Goal: Task Accomplishment & Management: Complete application form

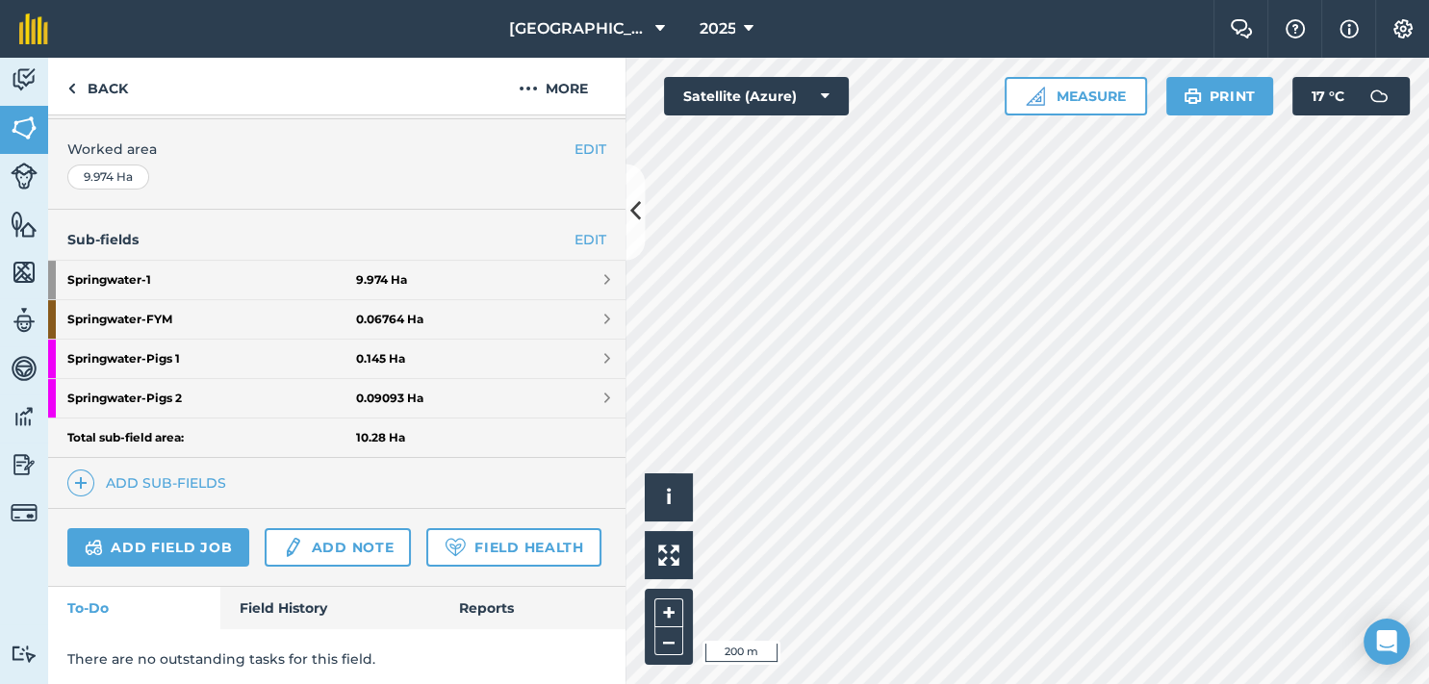
scroll to position [388, 0]
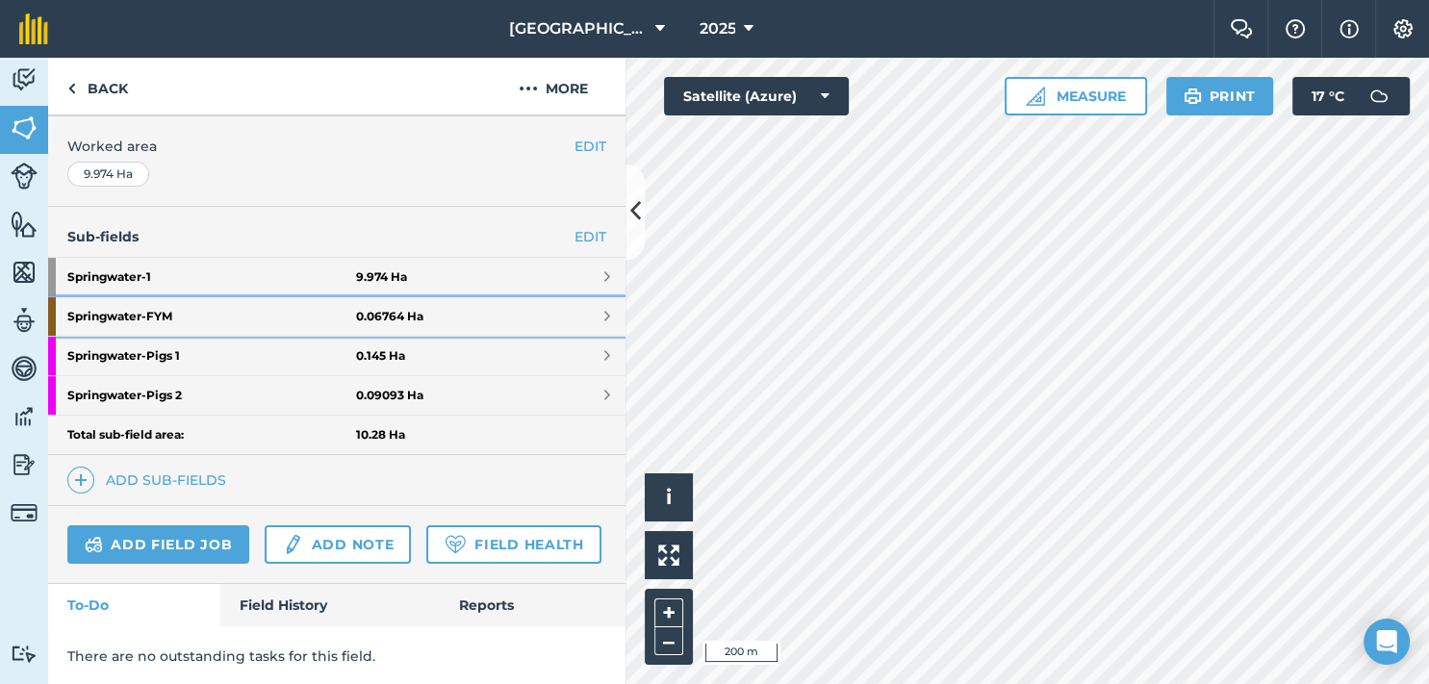
click at [604, 314] on span at bounding box center [607, 316] width 6 height 15
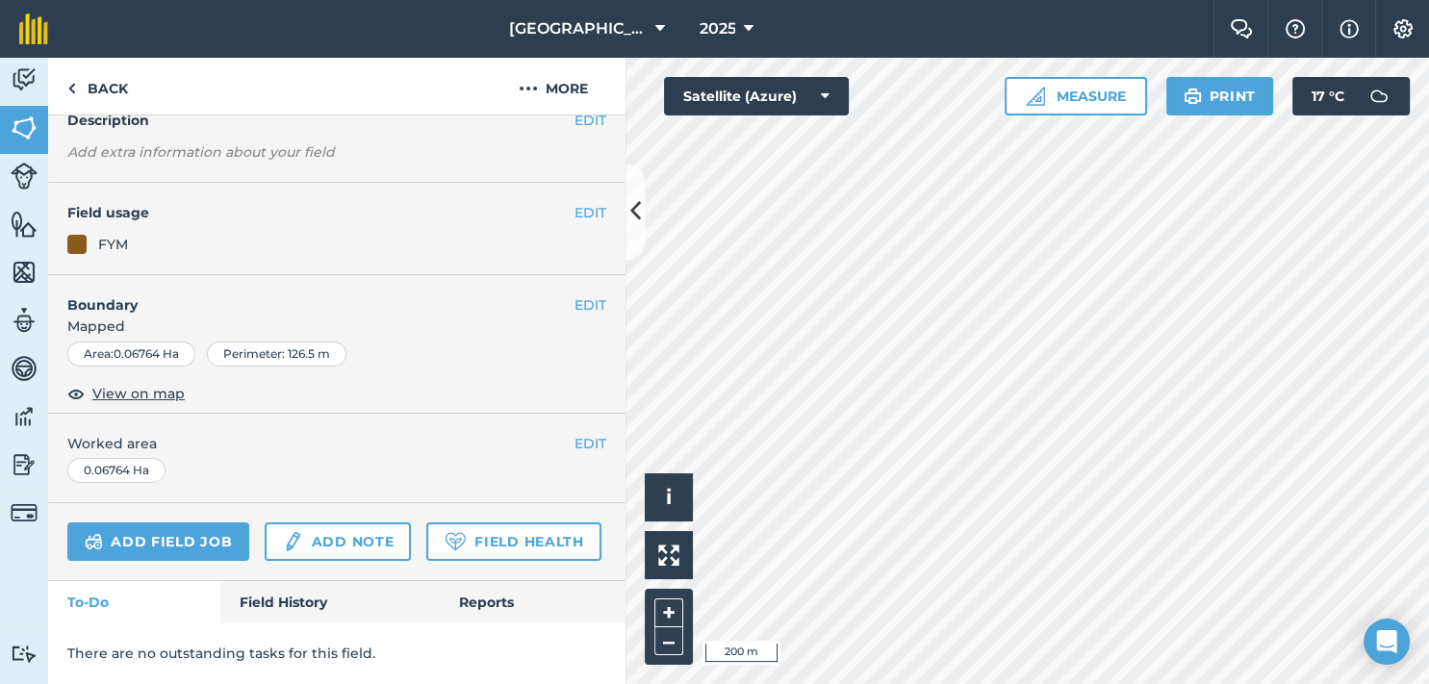
scroll to position [182, 0]
click at [124, 383] on span "View on map" at bounding box center [138, 393] width 92 height 21
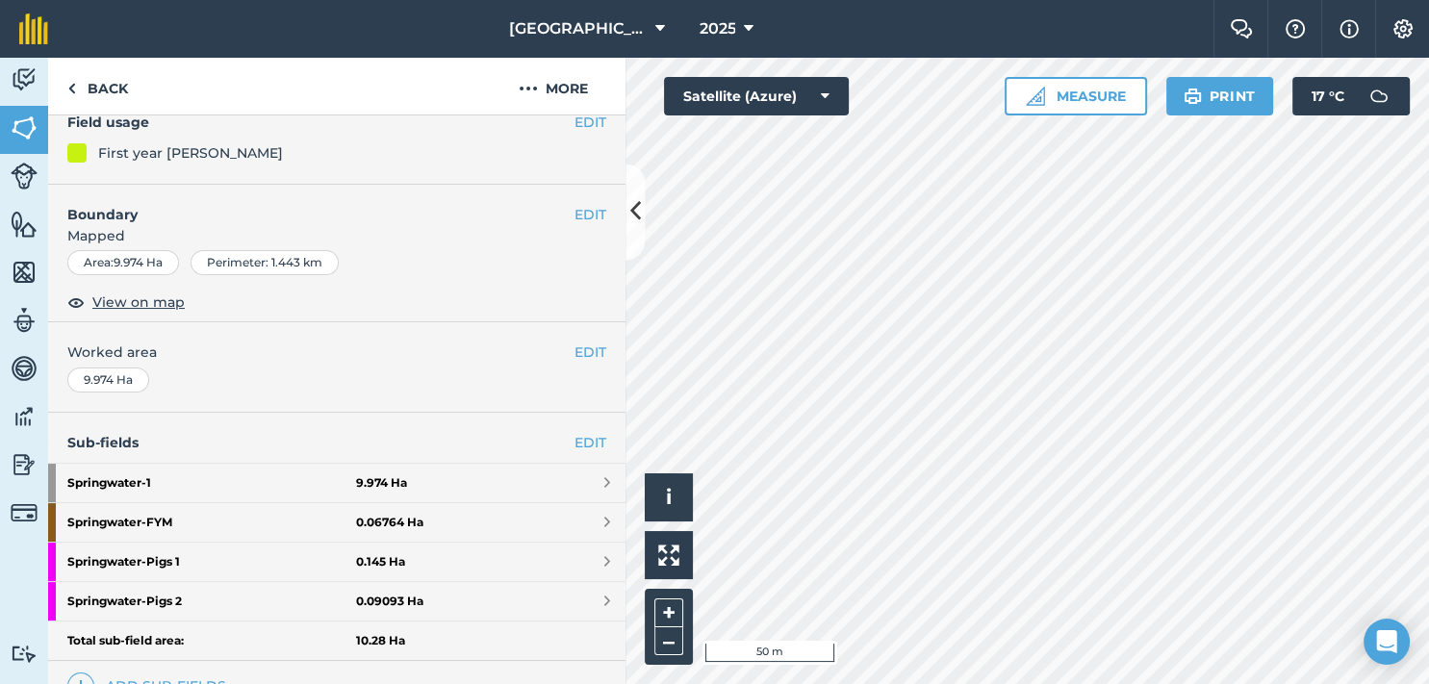
scroll to position [142, 0]
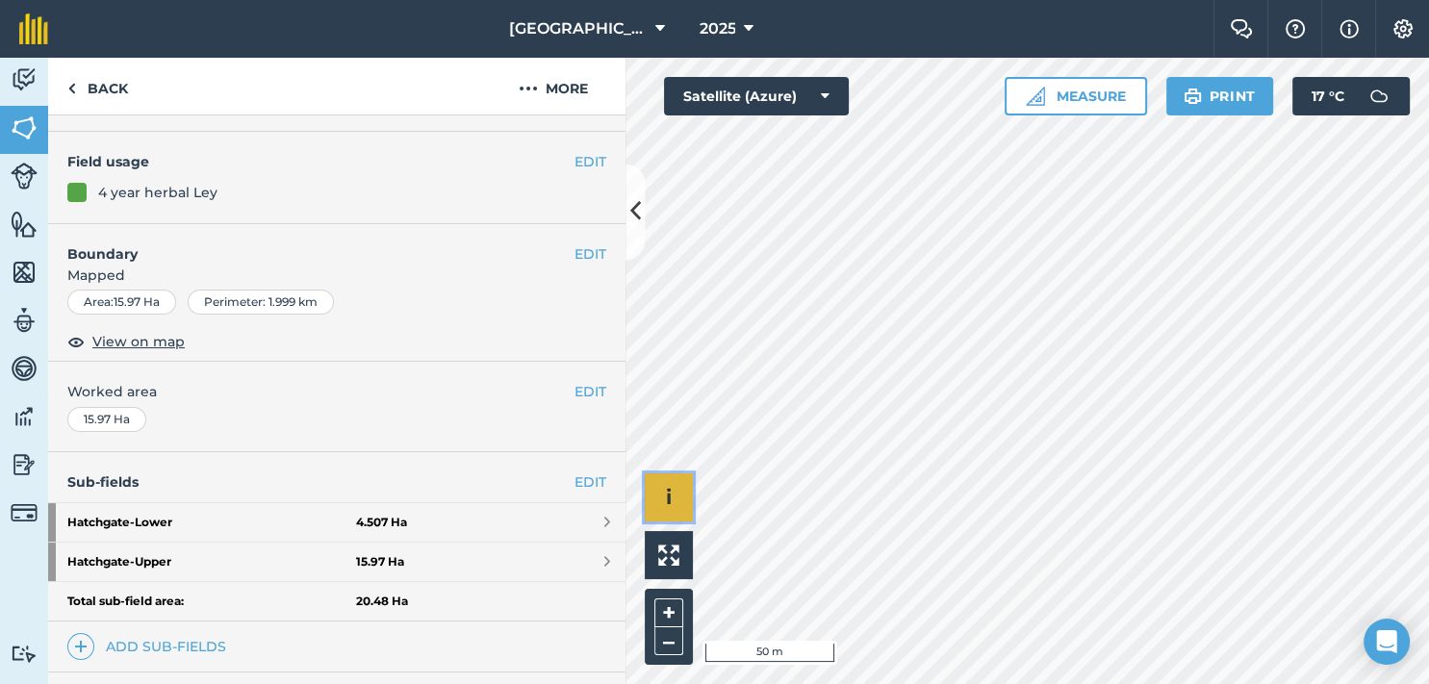
click at [681, 493] on button "i" at bounding box center [669, 497] width 48 height 48
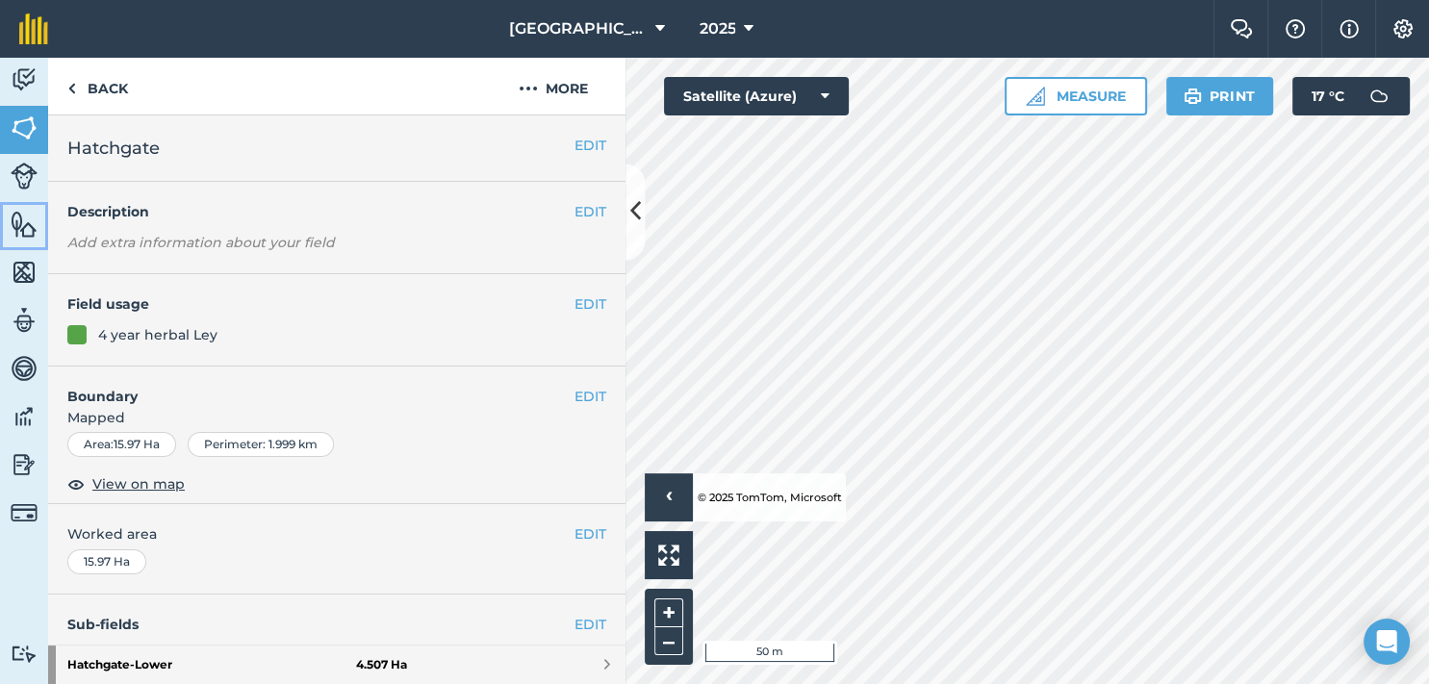
click at [18, 219] on img at bounding box center [24, 224] width 27 height 29
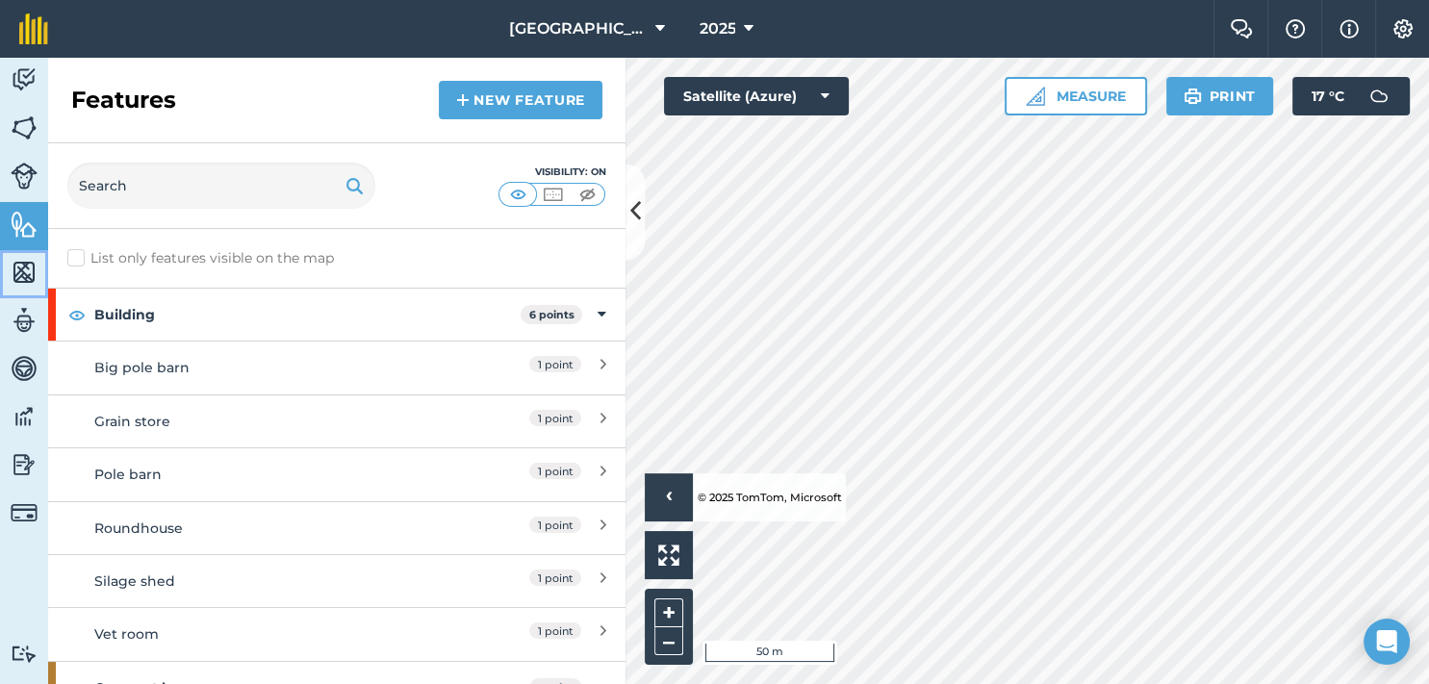
click at [17, 267] on img at bounding box center [24, 272] width 27 height 29
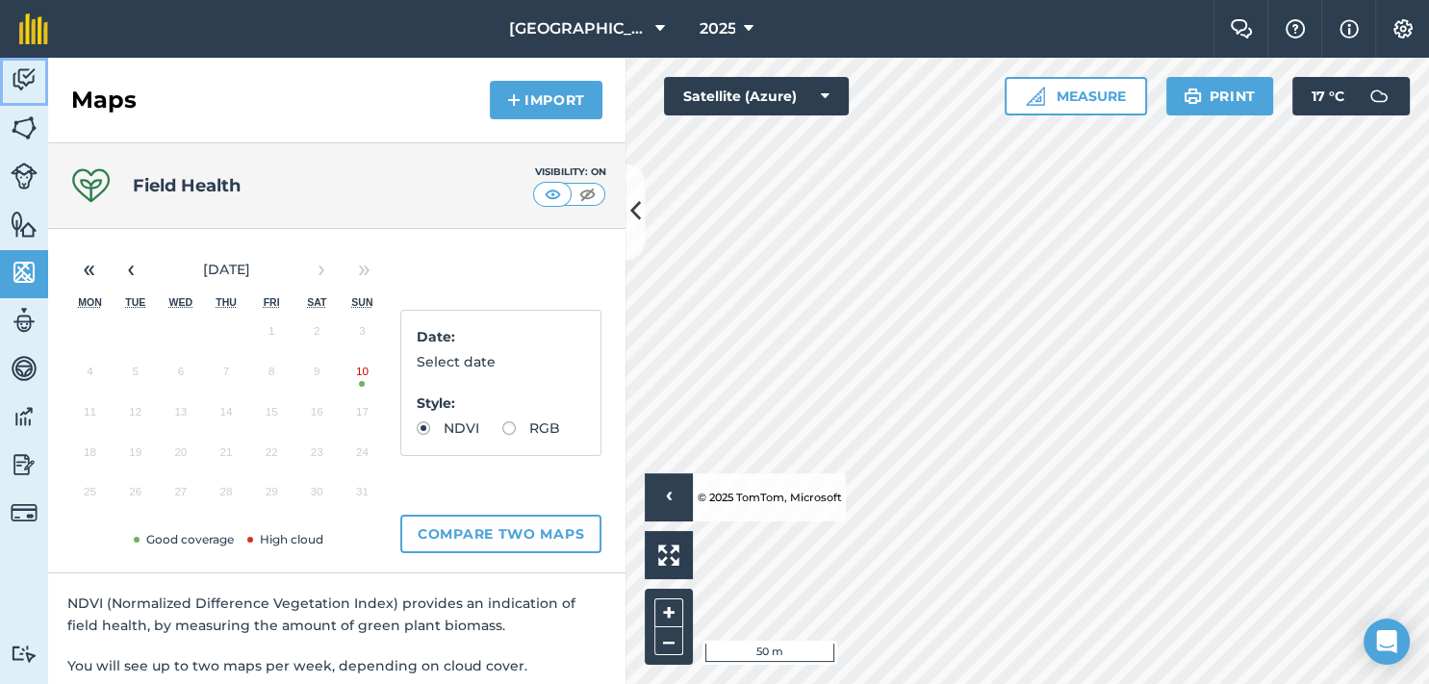
click at [20, 75] on img at bounding box center [24, 79] width 27 height 29
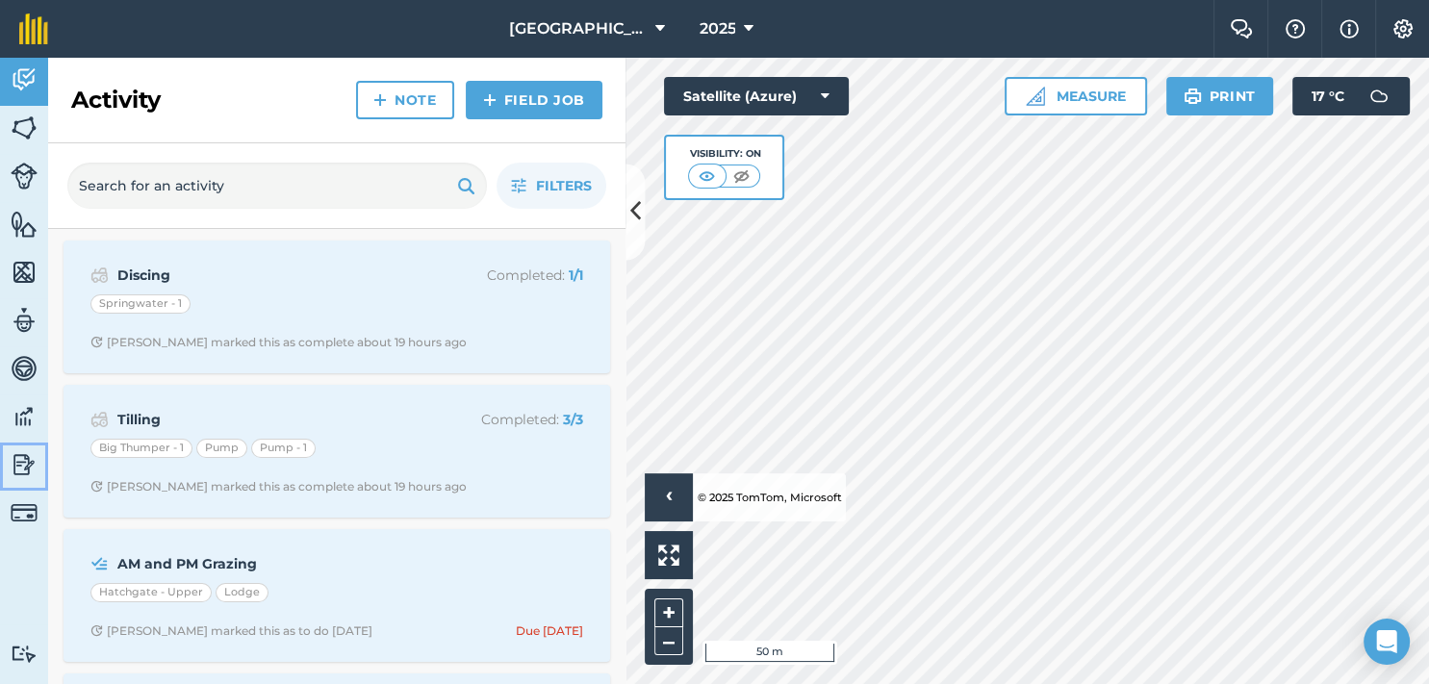
click at [23, 464] on img at bounding box center [24, 464] width 27 height 29
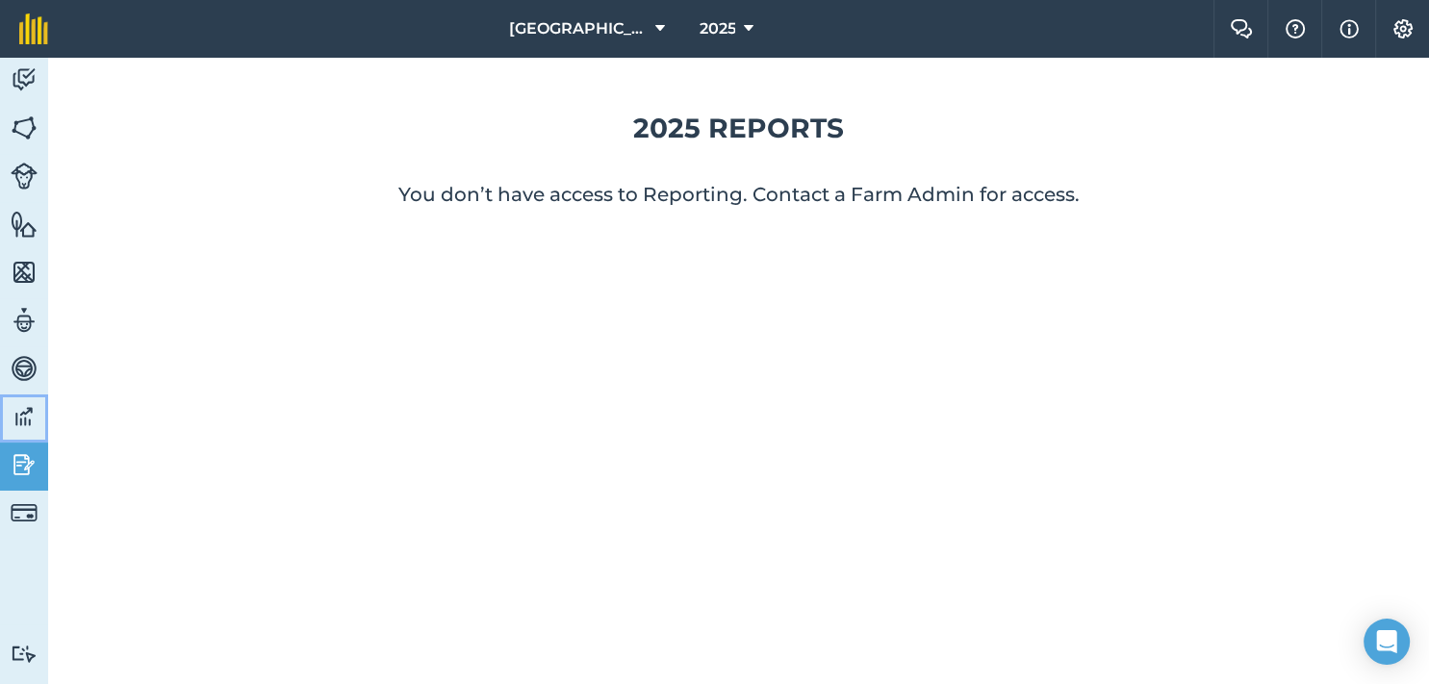
click at [25, 420] on img at bounding box center [24, 416] width 27 height 29
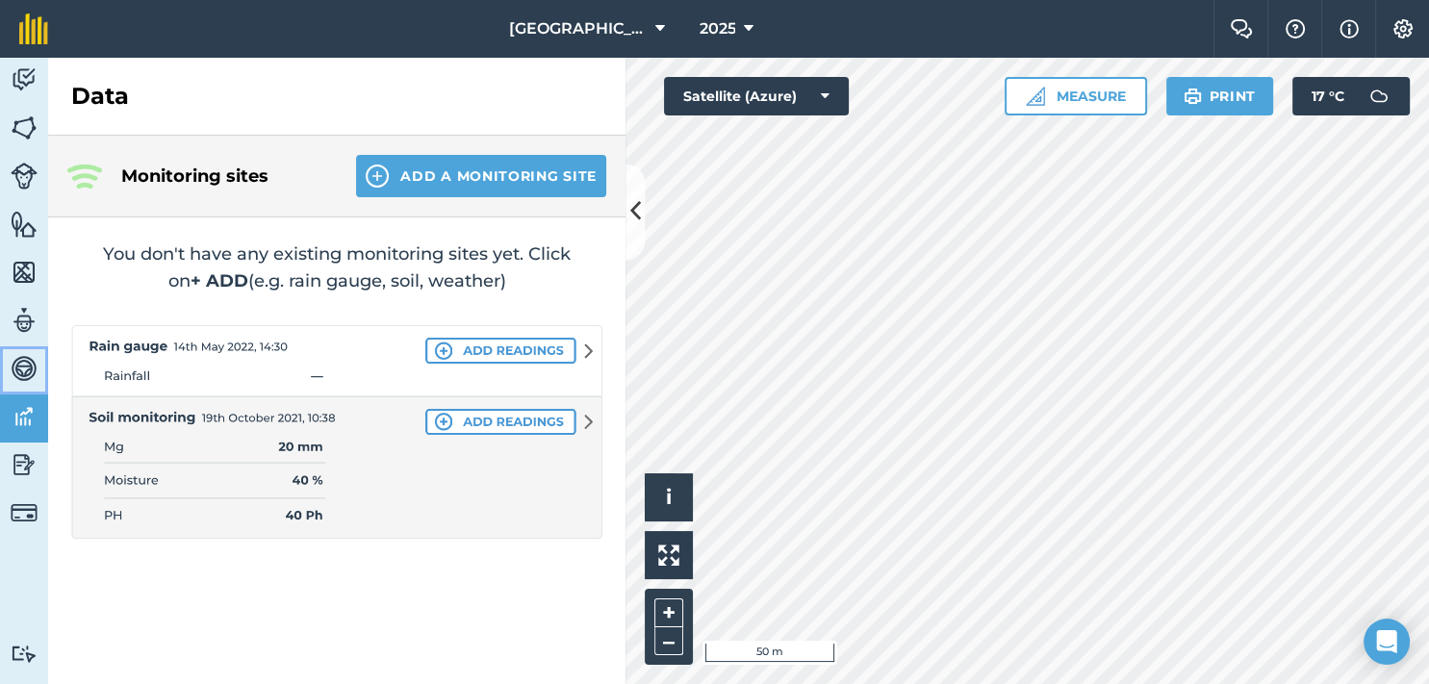
click at [23, 360] on img at bounding box center [24, 368] width 27 height 29
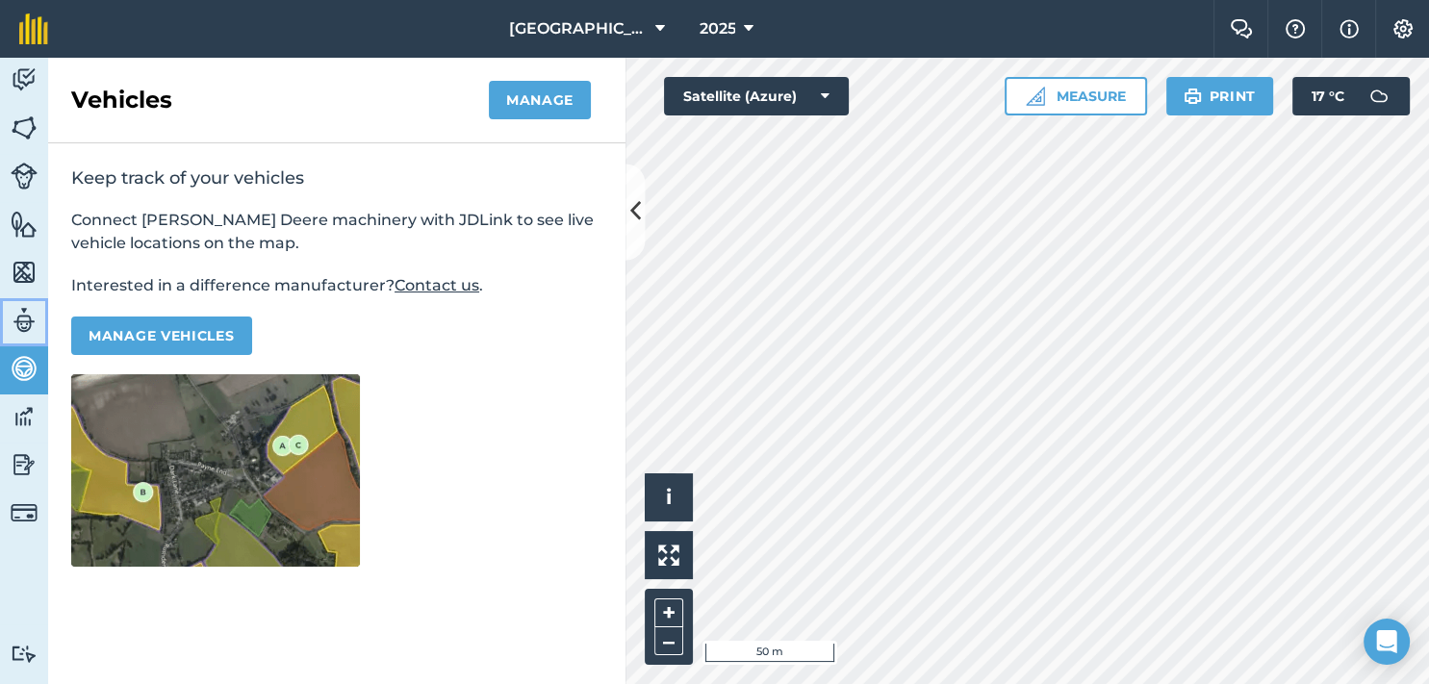
click at [23, 321] on img at bounding box center [24, 320] width 27 height 29
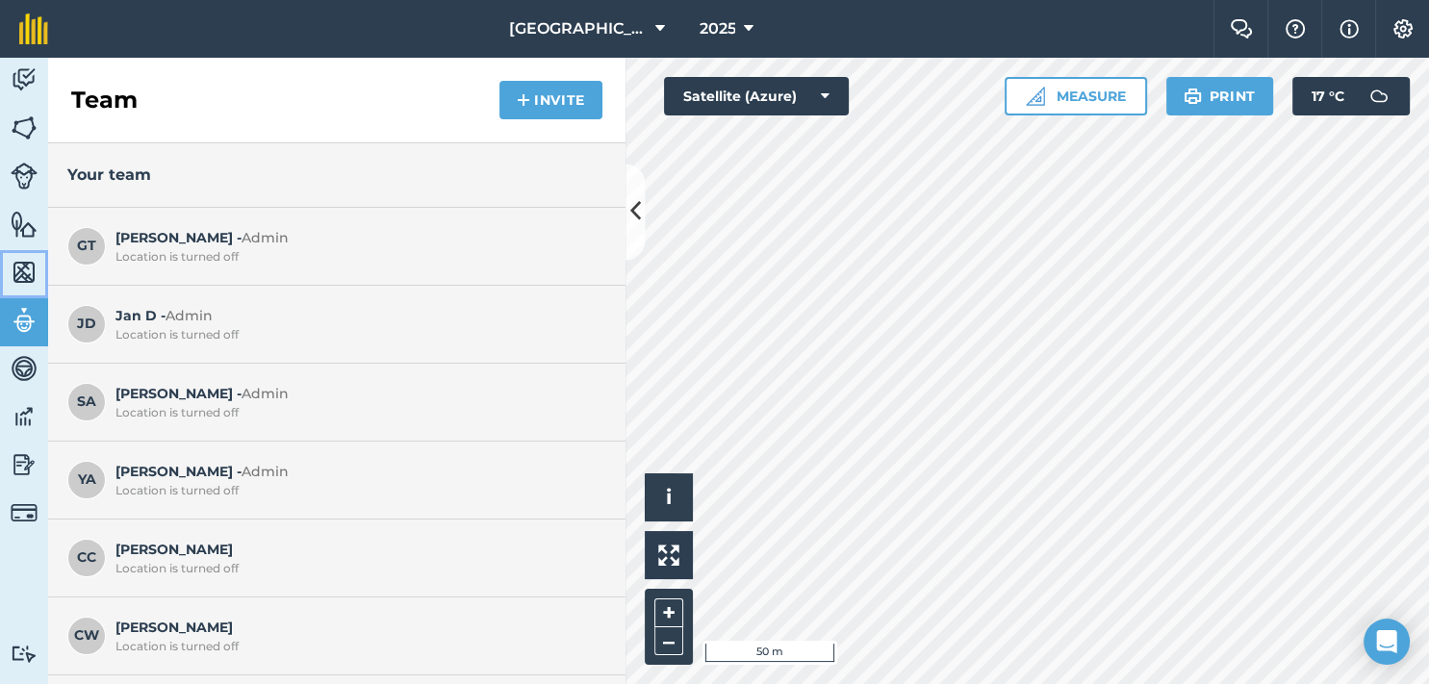
click at [23, 267] on img at bounding box center [24, 272] width 27 height 29
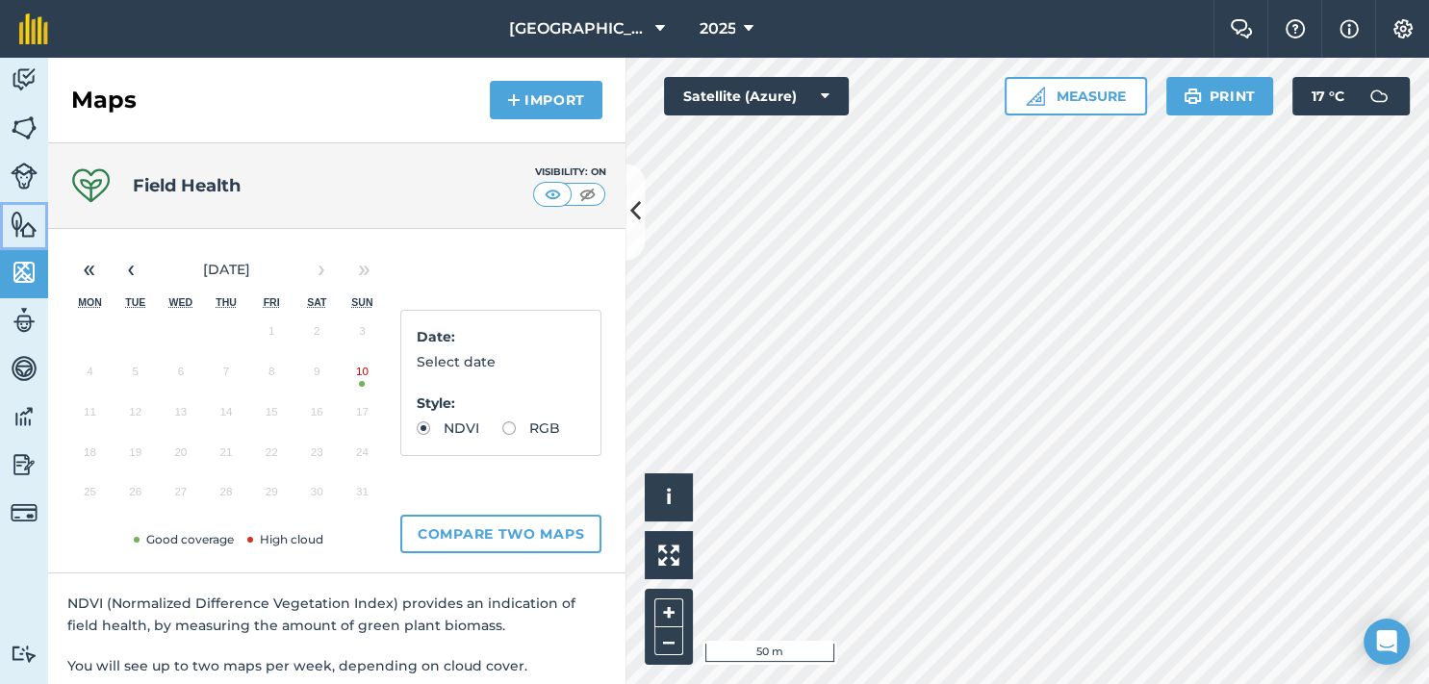
click at [23, 226] on img at bounding box center [24, 224] width 27 height 29
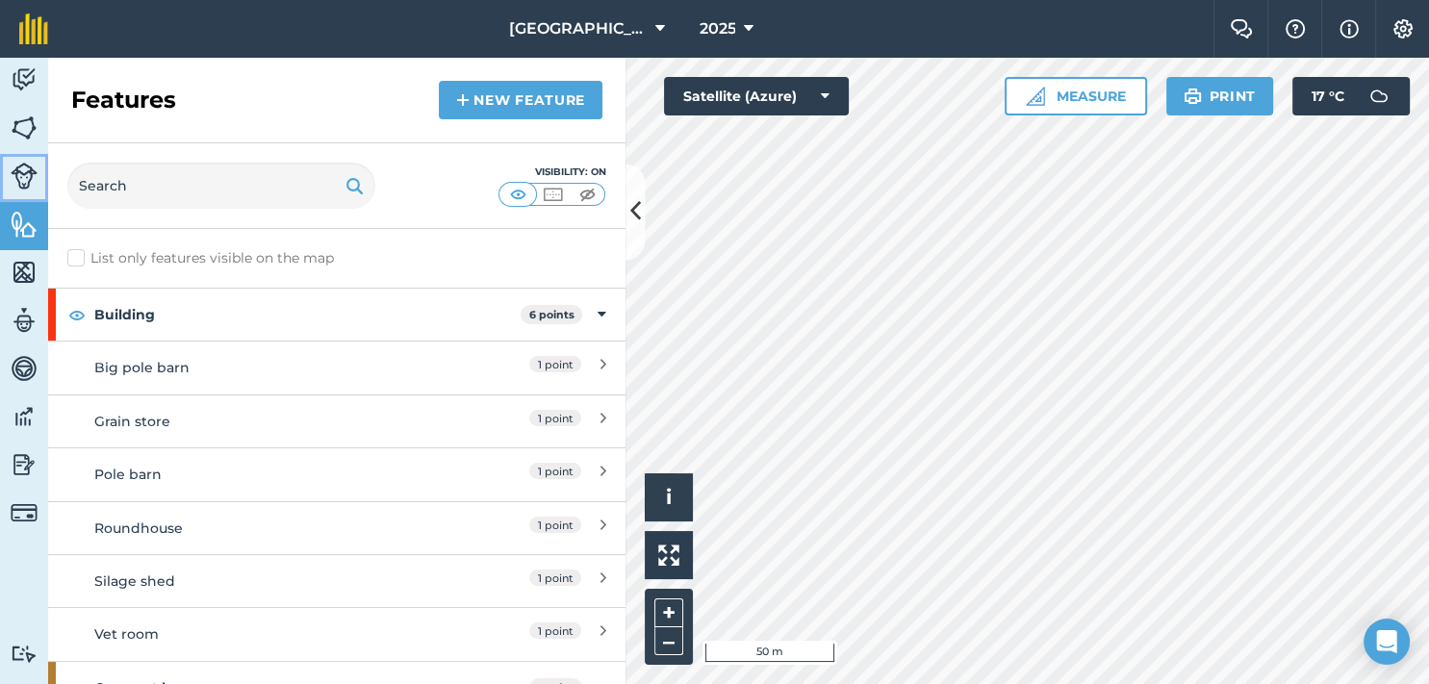
click at [24, 173] on img at bounding box center [24, 176] width 27 height 27
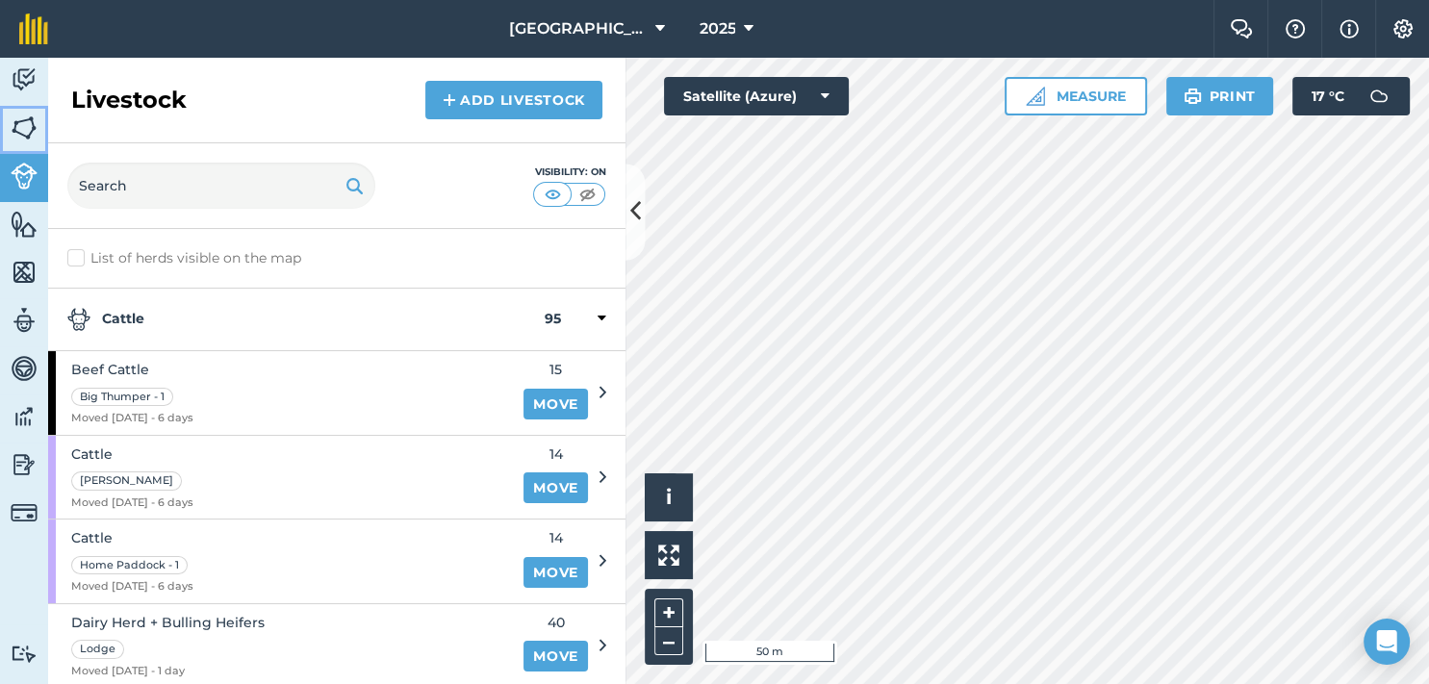
click at [24, 129] on img at bounding box center [24, 128] width 27 height 29
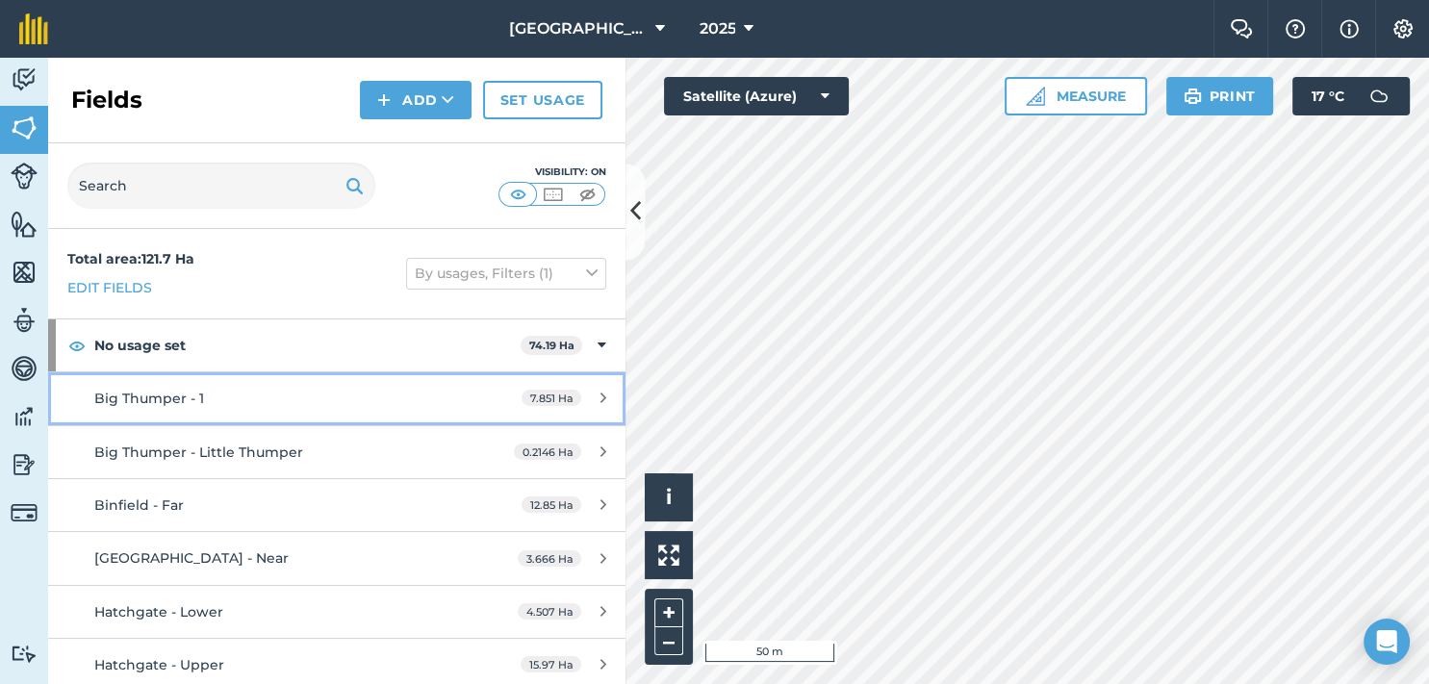
click at [274, 402] on div "Big Thumper - 1" at bounding box center [275, 398] width 362 height 21
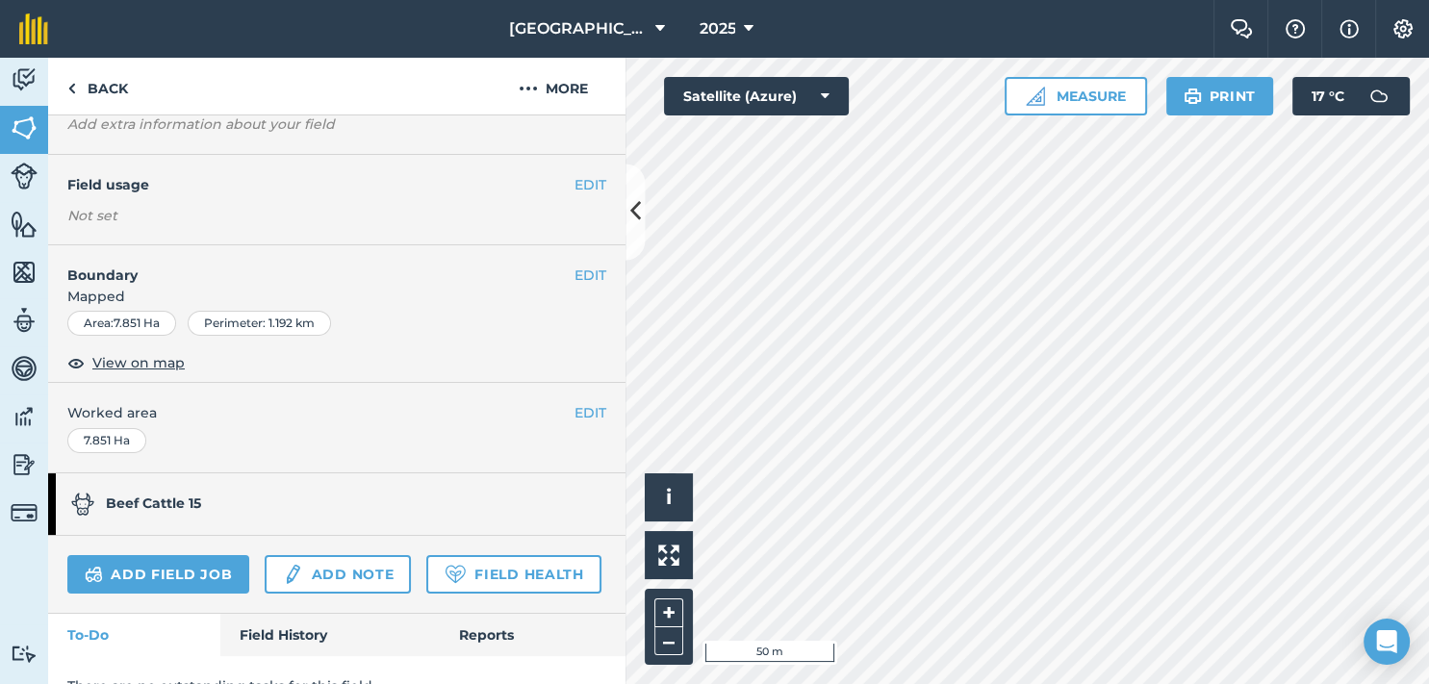
scroll to position [242, 0]
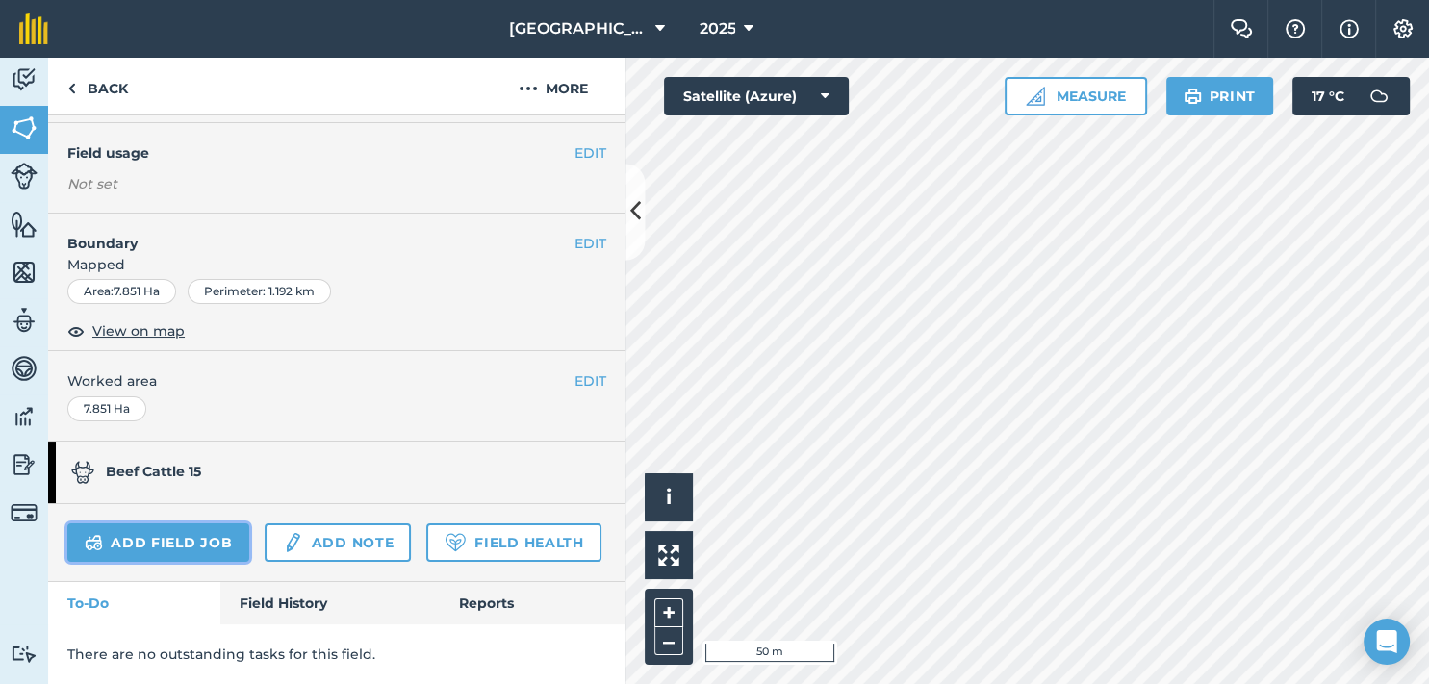
click at [113, 523] on link "Add field job" at bounding box center [158, 542] width 182 height 38
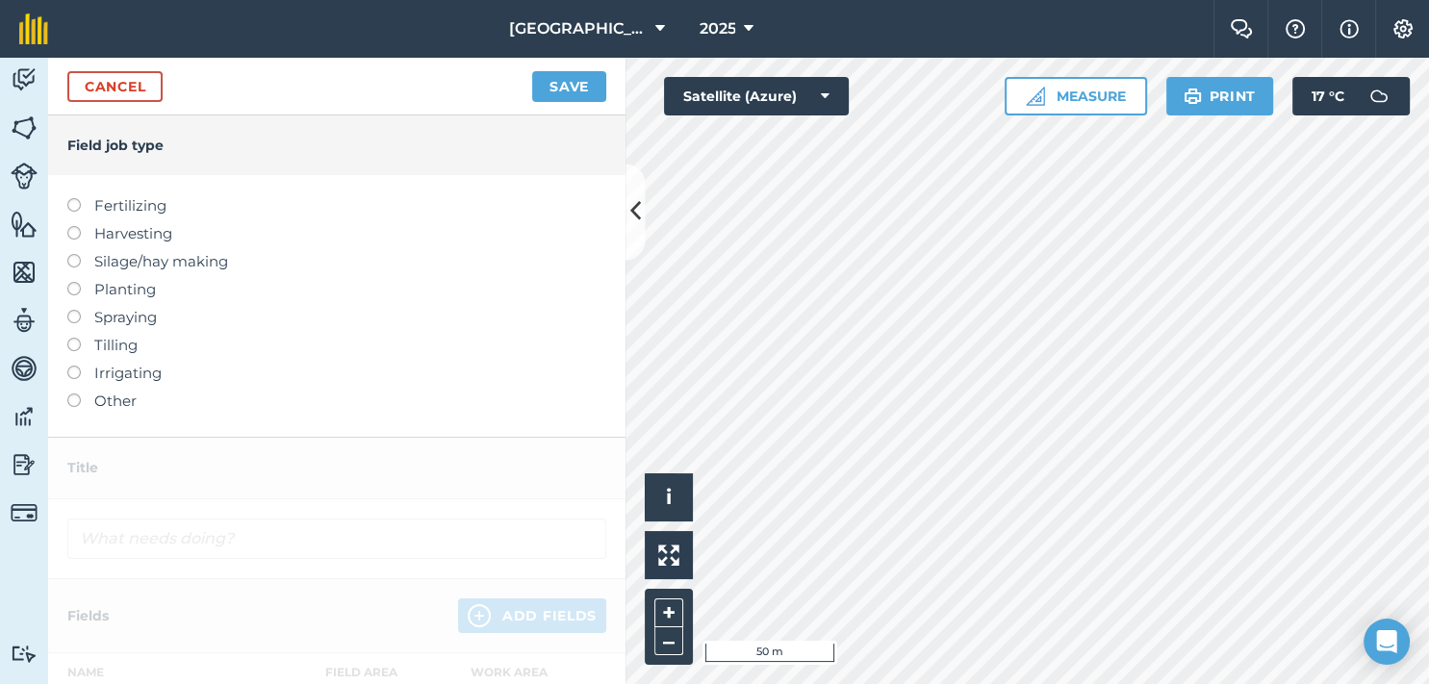
click at [71, 282] on label at bounding box center [80, 282] width 27 height 0
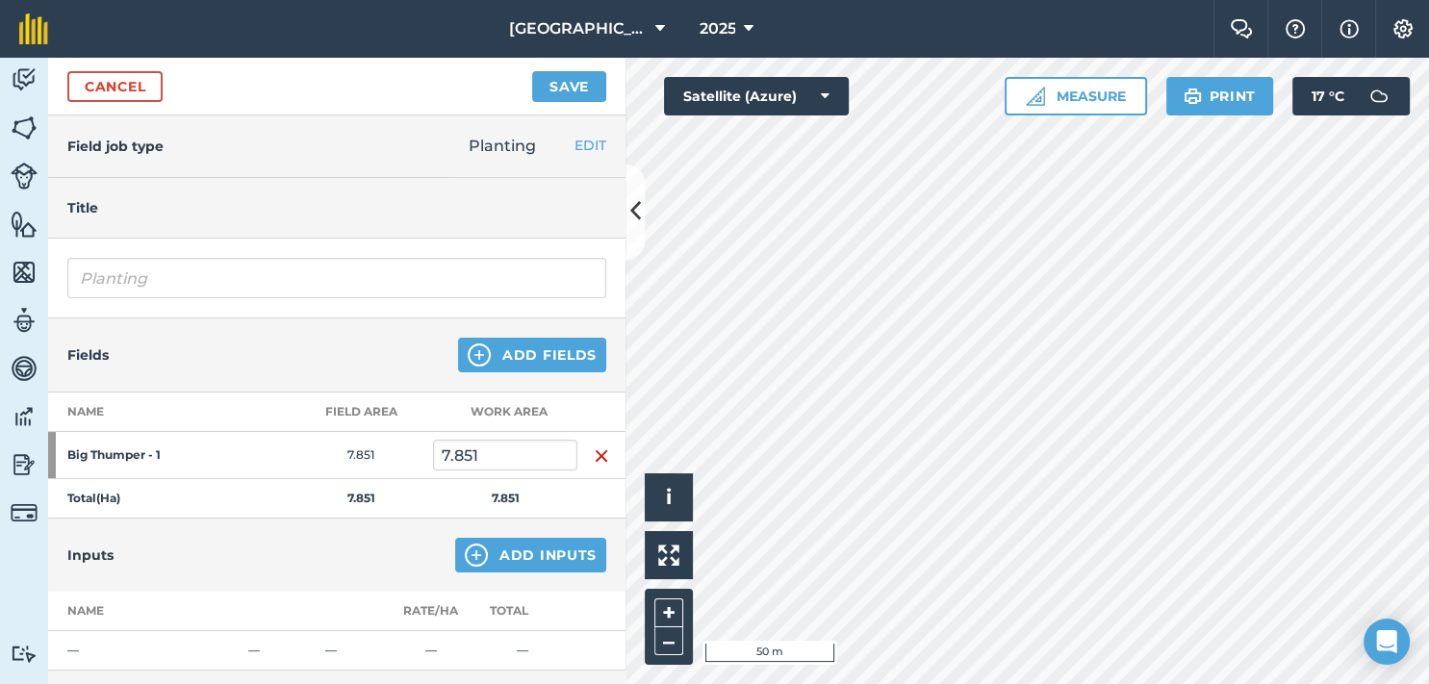
type input "Planting"
click at [123, 81] on link "Cancel" at bounding box center [114, 86] width 95 height 31
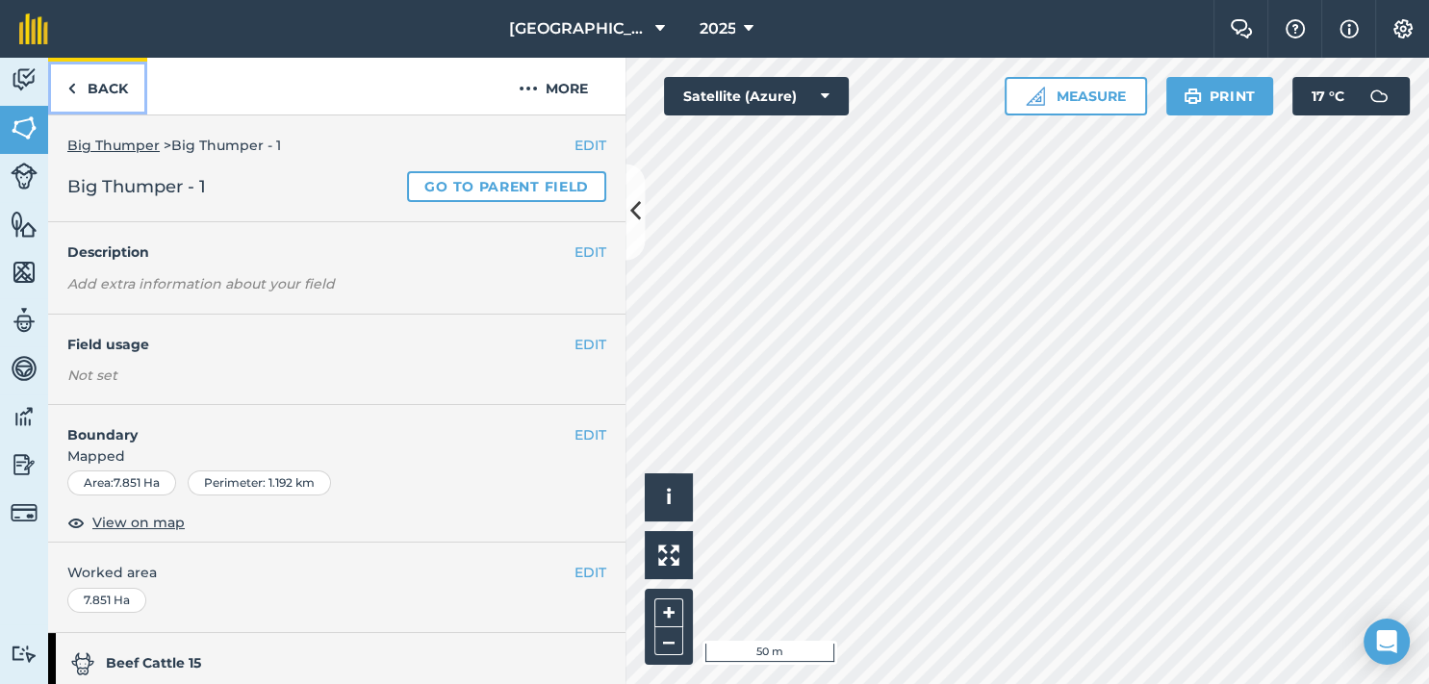
click at [98, 86] on link "Back" at bounding box center [97, 86] width 99 height 57
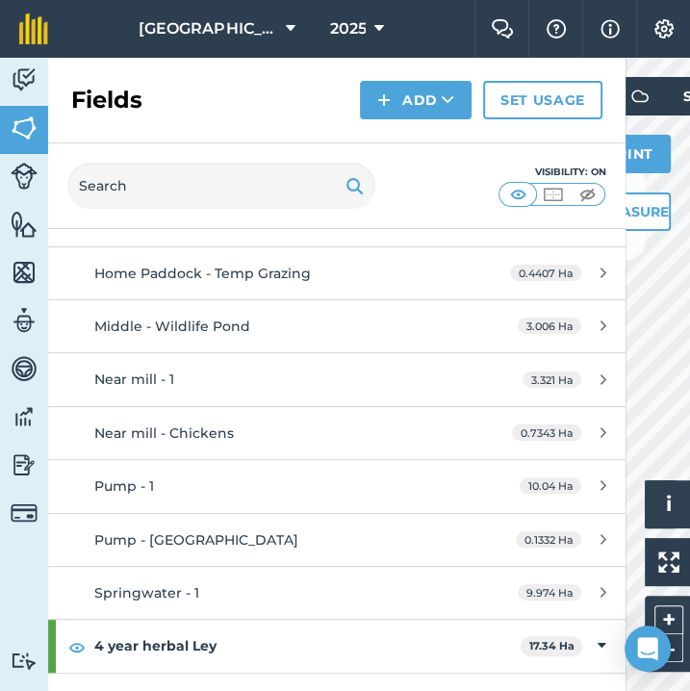
scroll to position [600, 0]
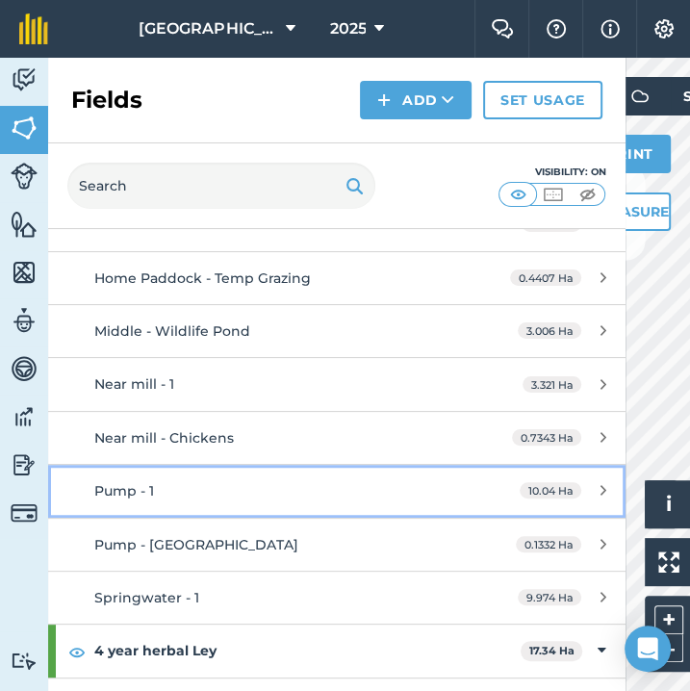
click at [479, 492] on link "Pump - 1 10.04 Ha" at bounding box center [336, 491] width 577 height 52
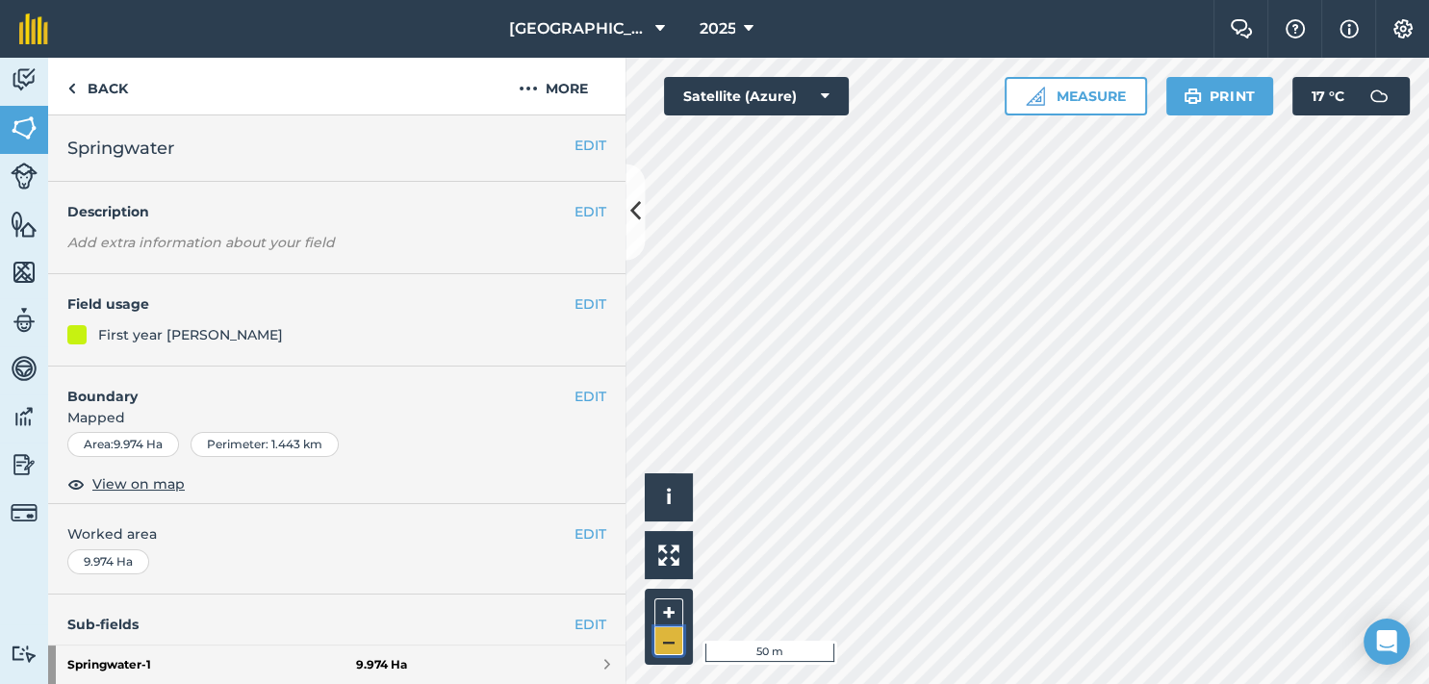
click at [673, 641] on button "–" at bounding box center [668, 641] width 29 height 28
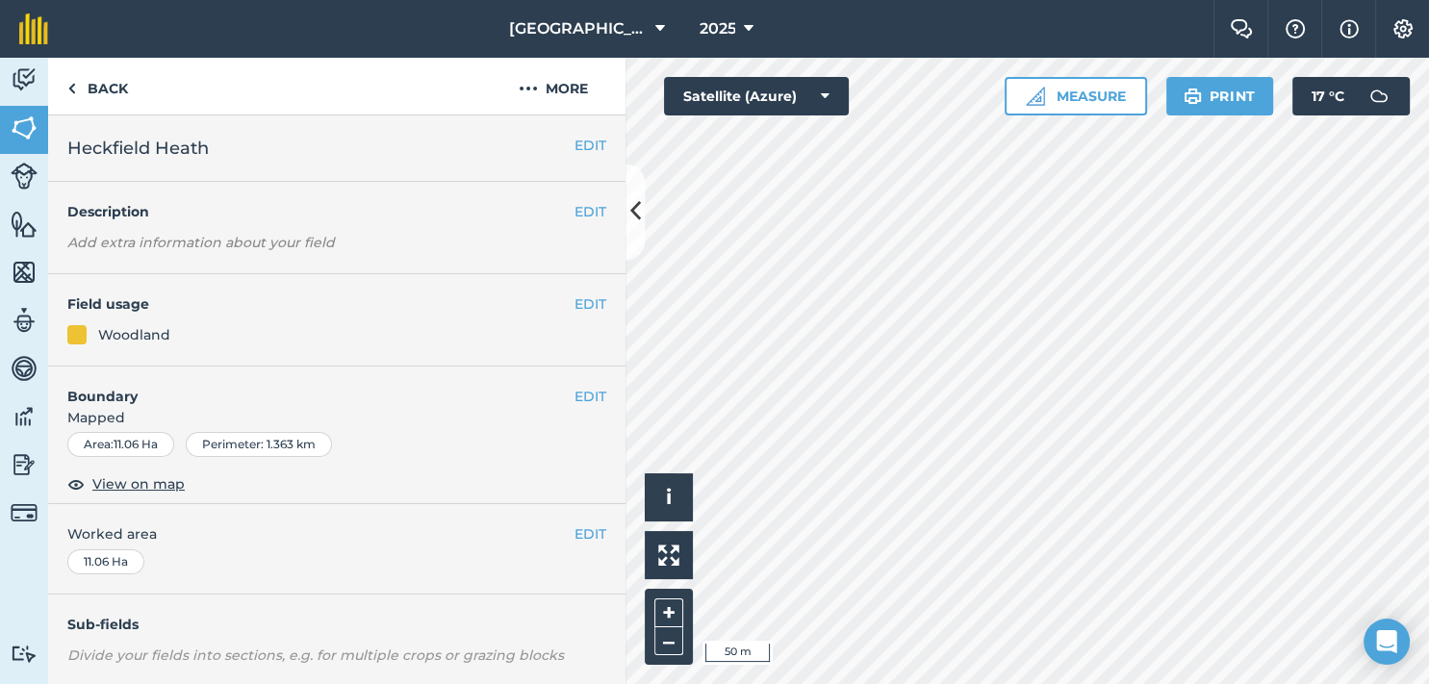
click at [425, 421] on div "Activity Fields Livestock Features Maps Team Vehicles Data Reporting Billing Tu…" at bounding box center [714, 371] width 1429 height 626
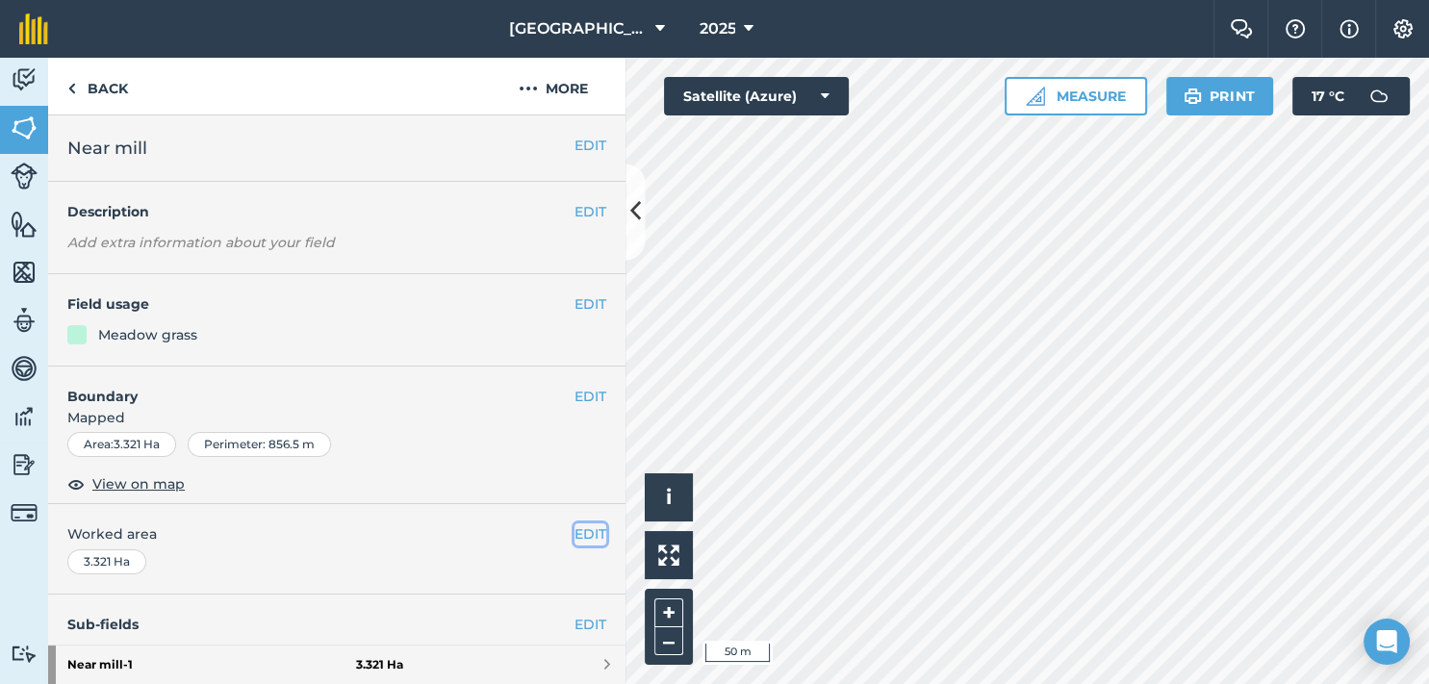
click at [589, 533] on button "EDIT" at bounding box center [590, 533] width 32 height 21
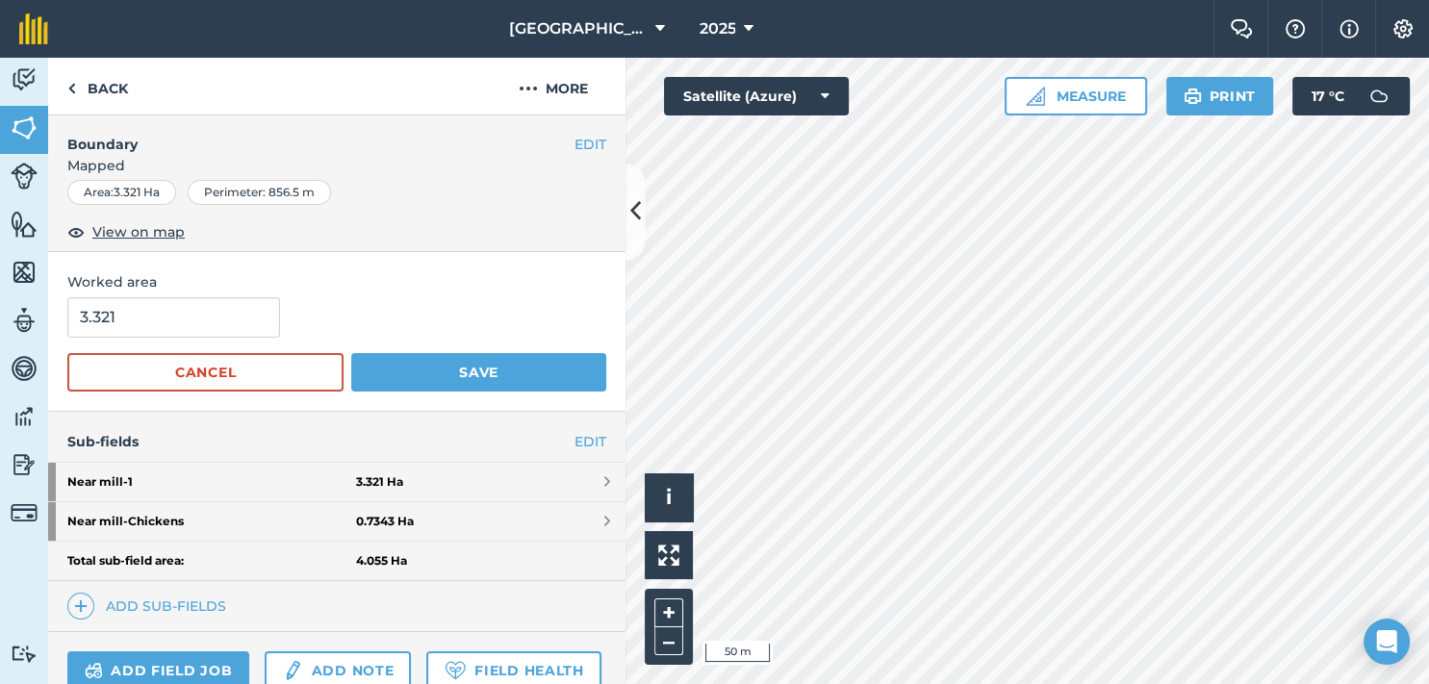
scroll to position [242, 0]
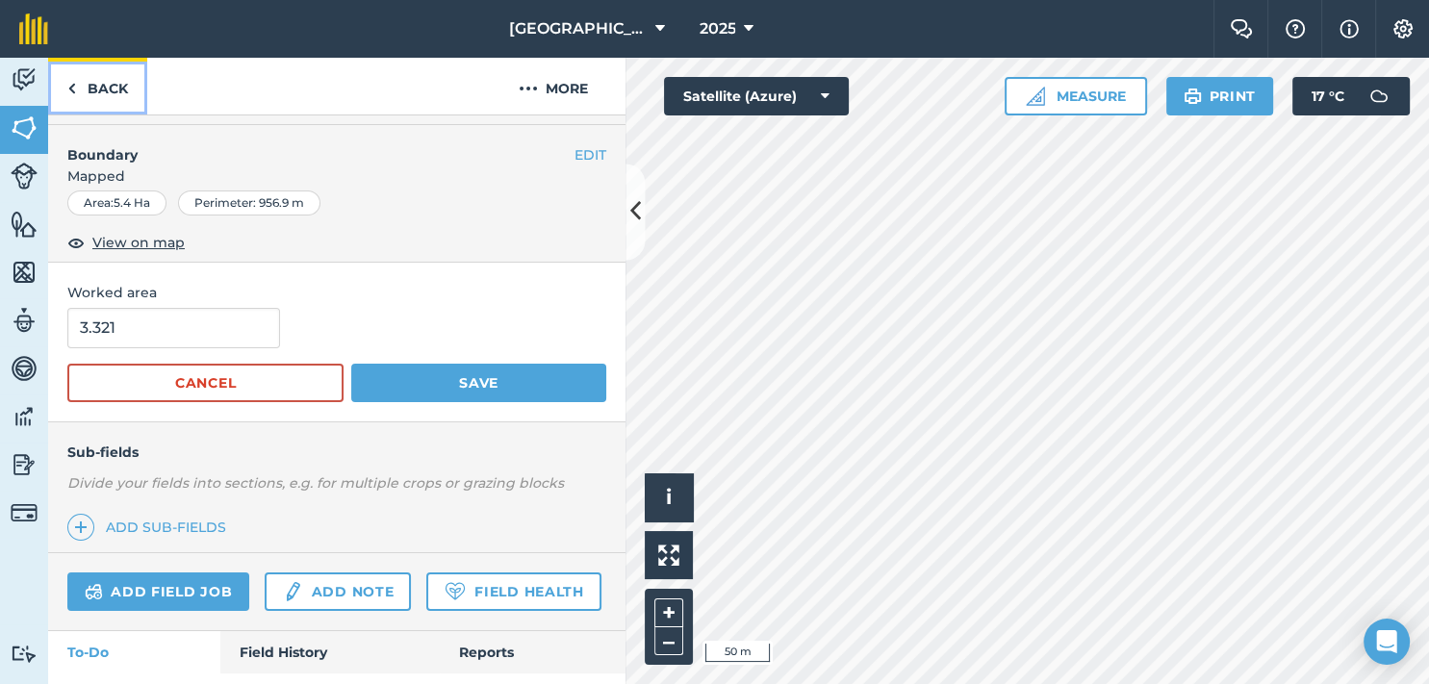
click at [71, 70] on link "Back" at bounding box center [97, 86] width 99 height 57
